Goal: Task Accomplishment & Management: Use online tool/utility

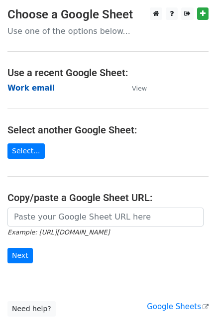
click at [35, 89] on strong "Work email" at bounding box center [30, 88] width 47 height 9
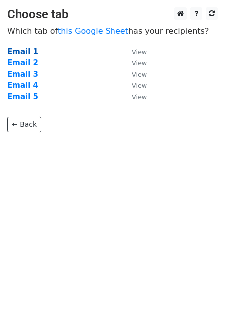
click at [22, 53] on strong "Email 1" at bounding box center [22, 51] width 31 height 9
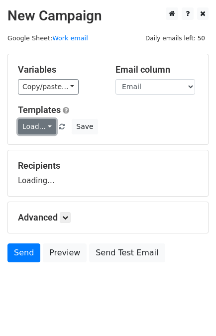
click at [44, 130] on link "Load..." at bounding box center [37, 126] width 38 height 15
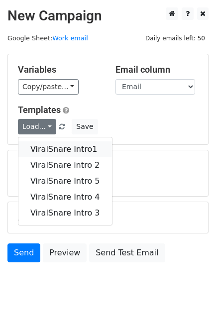
click at [65, 153] on link "ViralSnare Intro1" at bounding box center [65, 149] width 94 height 16
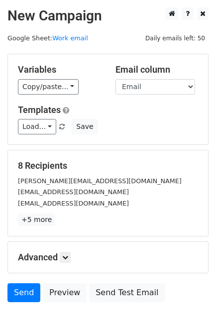
scroll to position [49, 0]
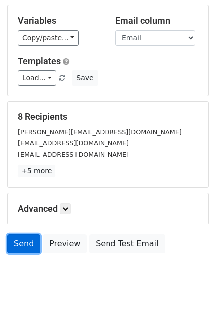
click at [26, 245] on link "Send" at bounding box center [23, 243] width 33 height 19
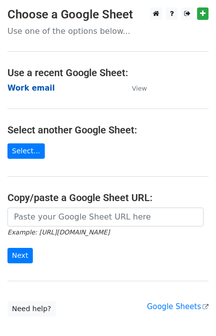
click at [27, 87] on strong "Work email" at bounding box center [30, 88] width 47 height 9
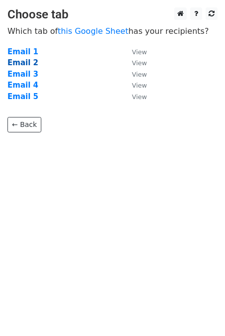
click at [24, 60] on strong "Email 2" at bounding box center [22, 62] width 31 height 9
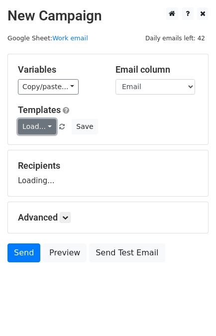
click at [33, 122] on link "Load..." at bounding box center [37, 126] width 38 height 15
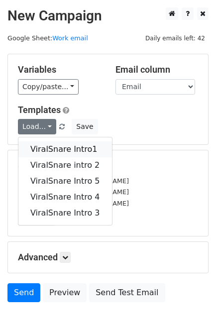
click at [55, 149] on link "ViralSnare Intro1" at bounding box center [65, 149] width 94 height 16
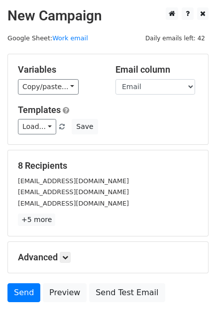
click at [67, 261] on h5 "Advanced" at bounding box center [108, 257] width 180 height 11
click at [67, 256] on icon at bounding box center [65, 257] width 6 height 6
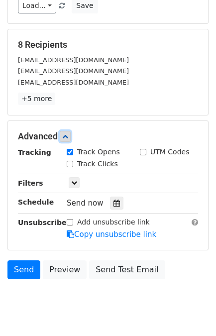
scroll to position [122, 0]
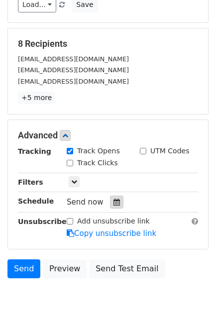
click at [115, 197] on div at bounding box center [116, 202] width 13 height 13
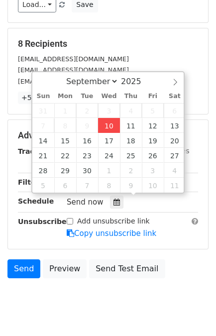
type input "2025-09-10 13:42"
type input "01"
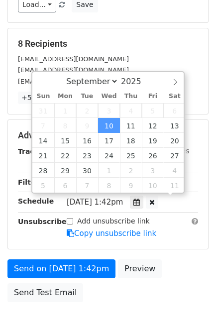
scroll to position [0, 0]
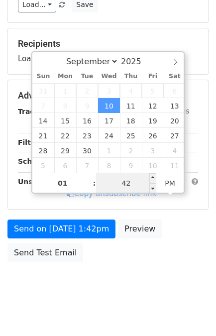
click at [123, 182] on input "42" at bounding box center [126, 183] width 61 height 20
type input "55"
type input "2025-09-10 13:55"
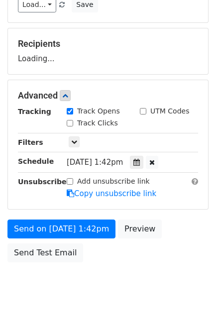
click at [172, 243] on div "Send on Sep 10 at 1:42pm Preview Send Test Email" at bounding box center [108, 244] width 216 height 48
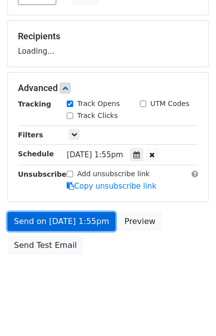
click at [89, 223] on link "Send on Sep 10 at 1:55pm" at bounding box center [61, 221] width 108 height 19
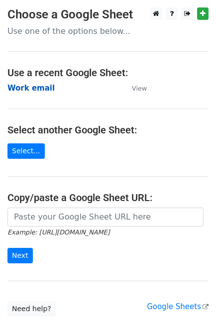
click at [36, 87] on strong "Work email" at bounding box center [30, 88] width 47 height 9
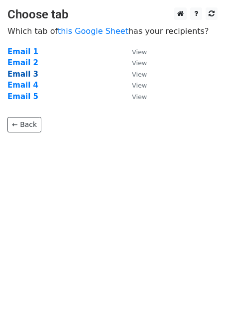
click at [28, 76] on strong "Email 3" at bounding box center [22, 74] width 31 height 9
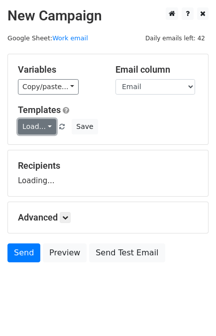
click at [35, 124] on link "Load..." at bounding box center [37, 126] width 38 height 15
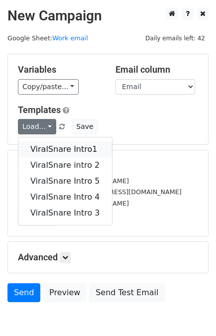
click at [52, 144] on link "ViralSnare Intro1" at bounding box center [65, 149] width 94 height 16
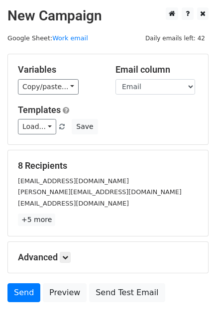
scroll to position [49, 0]
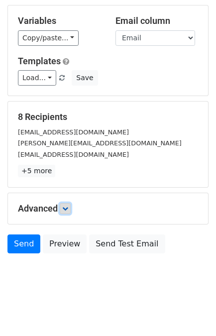
click at [66, 203] on link at bounding box center [65, 208] width 11 height 11
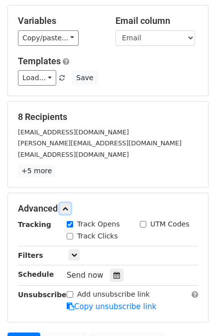
scroll to position [67, 0]
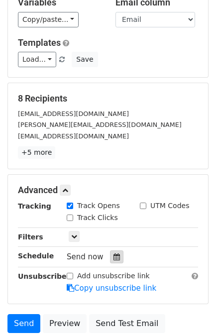
click at [114, 254] on icon at bounding box center [117, 256] width 6 height 7
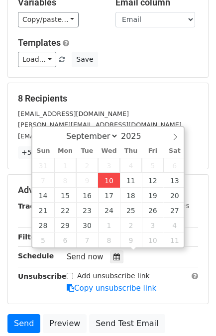
type input "[DATE] 13:44"
type input "01"
type input "44"
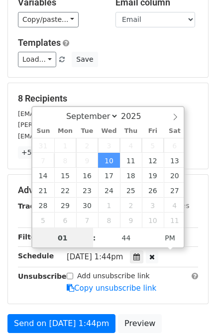
scroll to position [0, 0]
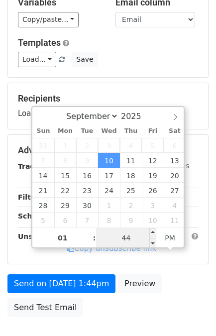
click at [122, 235] on input "44" at bounding box center [126, 238] width 61 height 20
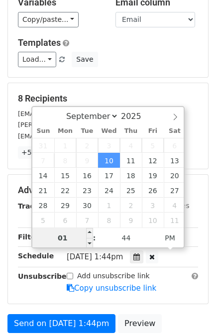
click at [61, 241] on input "01" at bounding box center [62, 238] width 61 height 20
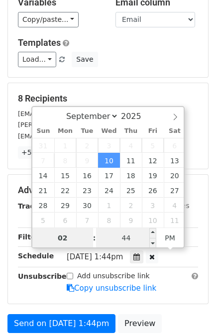
type input "02"
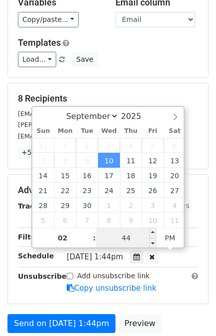
type input "[DATE] 14:44"
click at [129, 238] on input "44" at bounding box center [126, 238] width 61 height 20
type input "05"
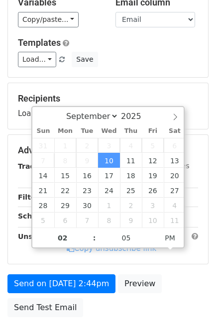
type input "[DATE] 14:05"
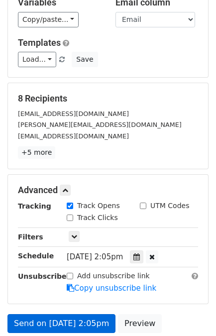
click at [72, 284] on link "Copy unsubscribe link" at bounding box center [112, 288] width 90 height 9
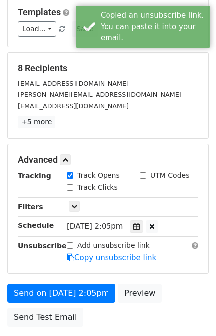
scroll to position [103, 0]
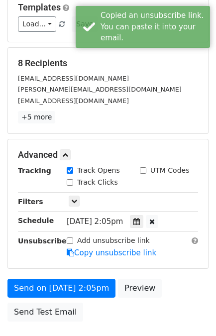
click at [33, 294] on div "Send on [DATE] 2:05pm Preview Send Test Email" at bounding box center [108, 303] width 216 height 48
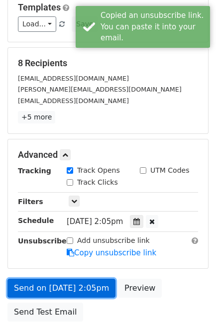
click at [33, 288] on link "Send on [DATE] 2:05pm" at bounding box center [61, 288] width 108 height 19
